Goal: Find specific page/section: Find specific page/section

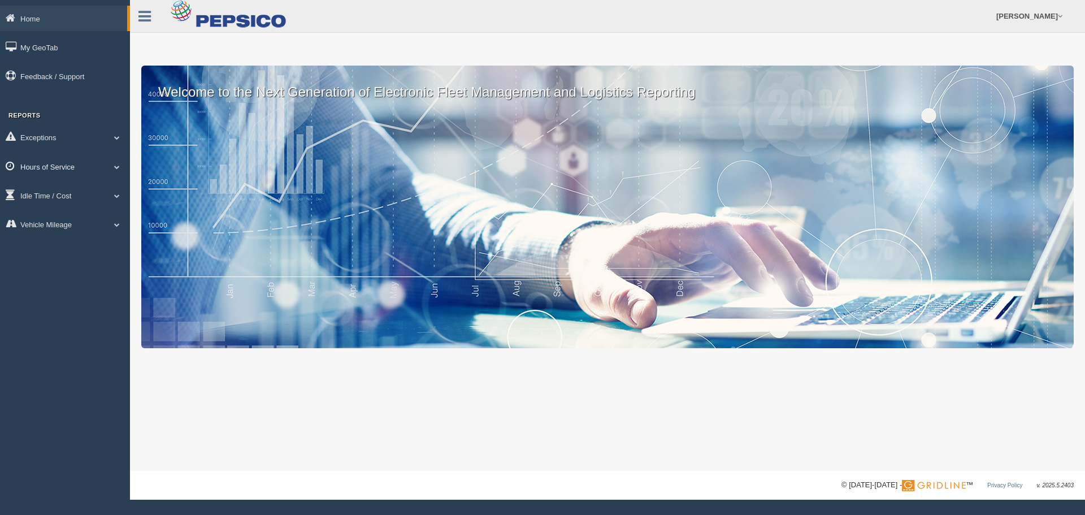
click at [86, 170] on link "Hours of Service" at bounding box center [65, 166] width 130 height 25
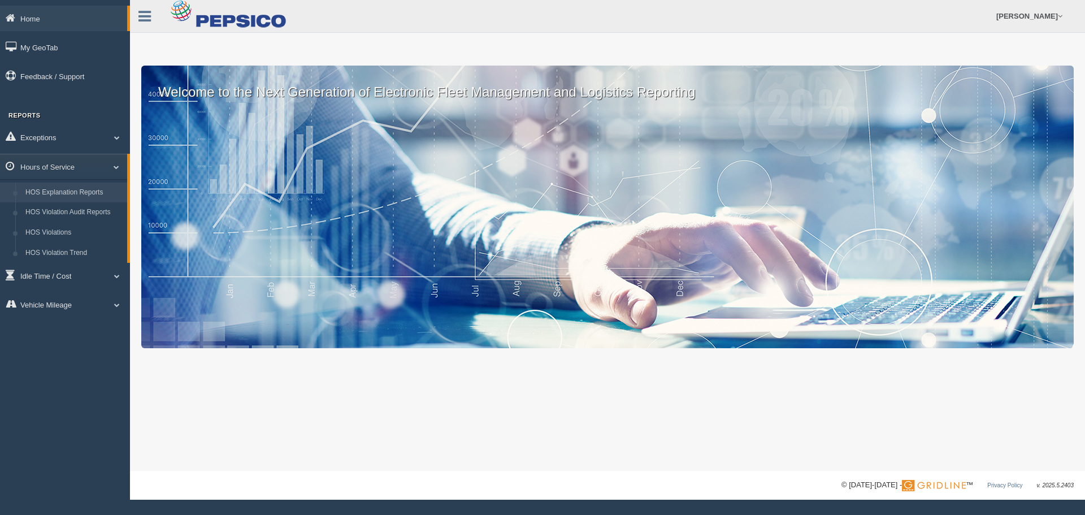
click at [68, 194] on link "HOS Explanation Reports" at bounding box center [73, 193] width 107 height 20
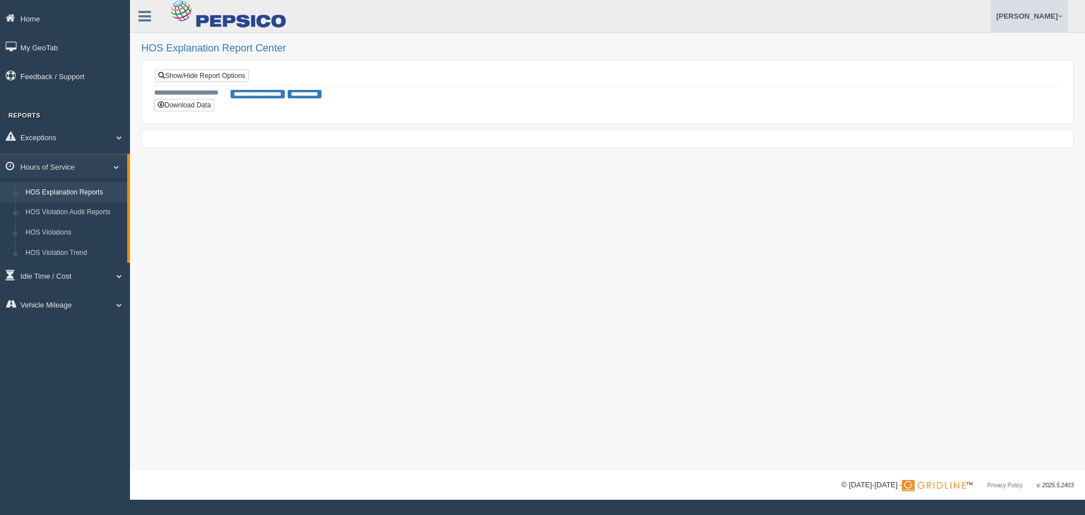
click at [1010, 16] on link "[PERSON_NAME]" at bounding box center [1029, 16] width 77 height 32
click at [961, 72] on link "Log Off" at bounding box center [1006, 67] width 123 height 23
